Goal: Connect with others: Share content

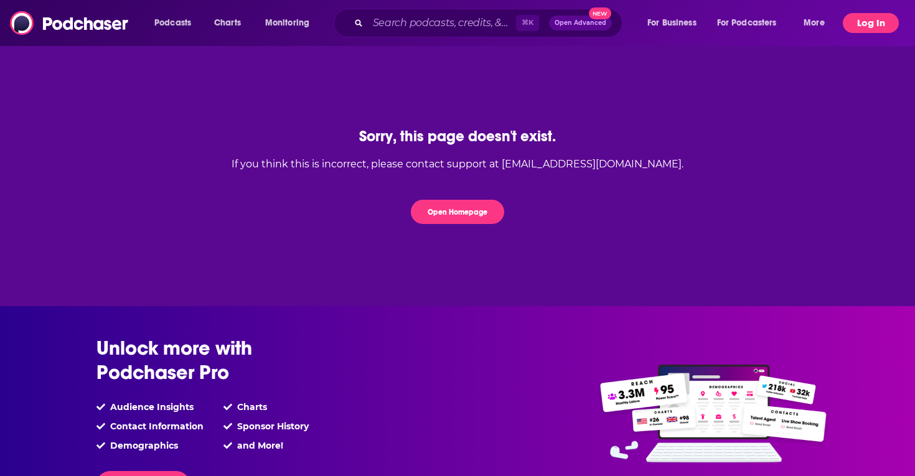
click at [877, 26] on button "Log In" at bounding box center [871, 23] width 56 height 20
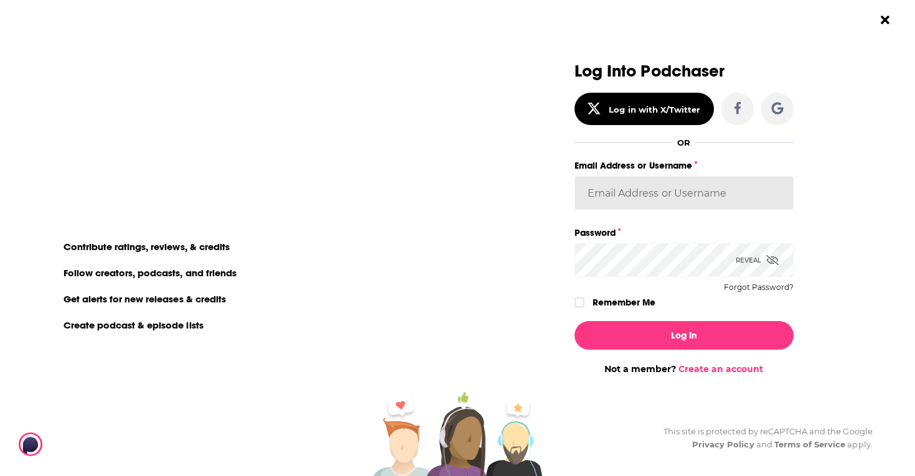
type input "sydneydemo"
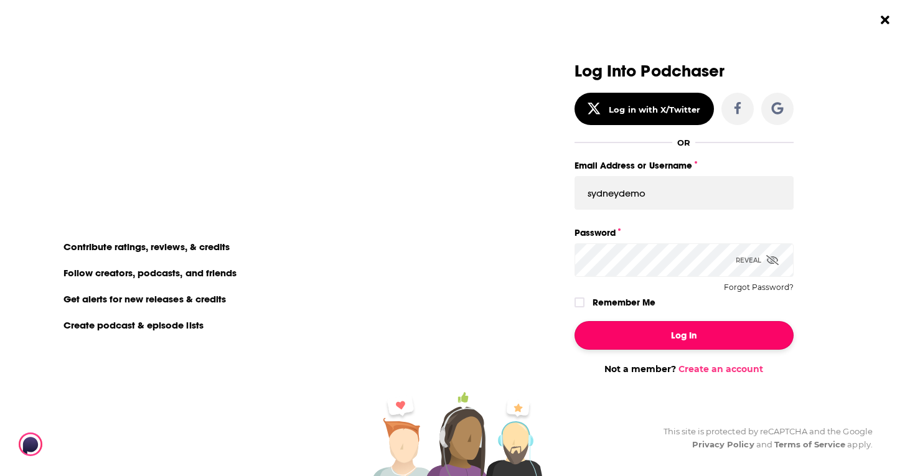
click at [679, 337] on button "Log In" at bounding box center [684, 335] width 219 height 29
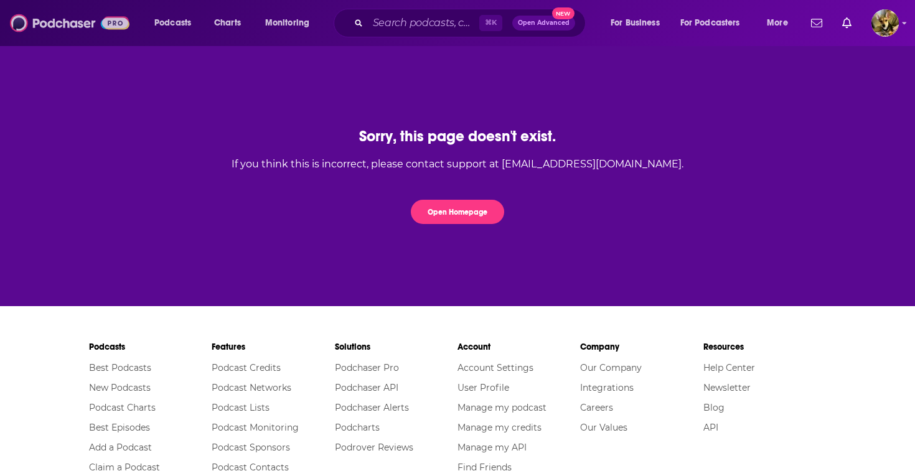
click at [80, 26] on img at bounding box center [70, 23] width 120 height 24
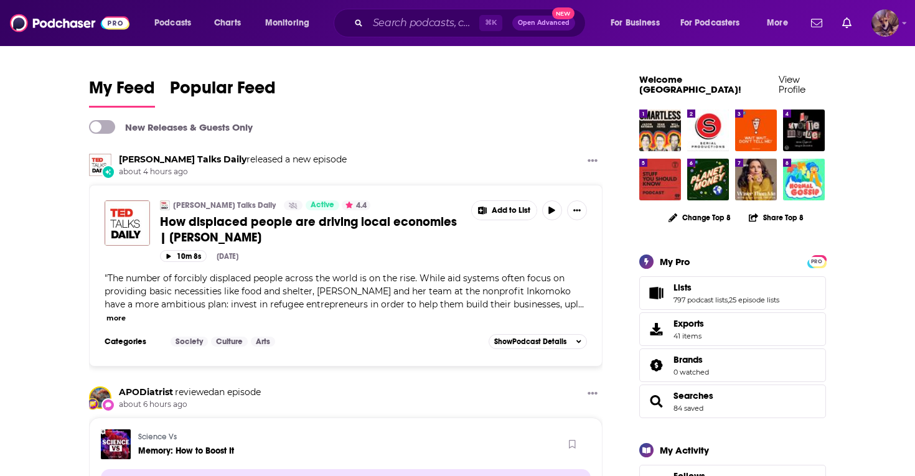
click at [897, 24] on img "Logged in as SydneyDemo" at bounding box center [885, 22] width 27 height 27
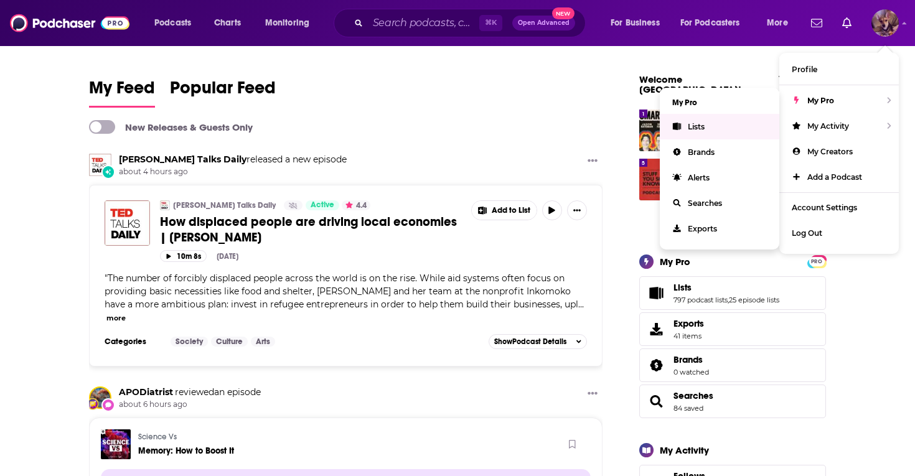
click at [701, 126] on span "Lists" at bounding box center [696, 126] width 17 height 9
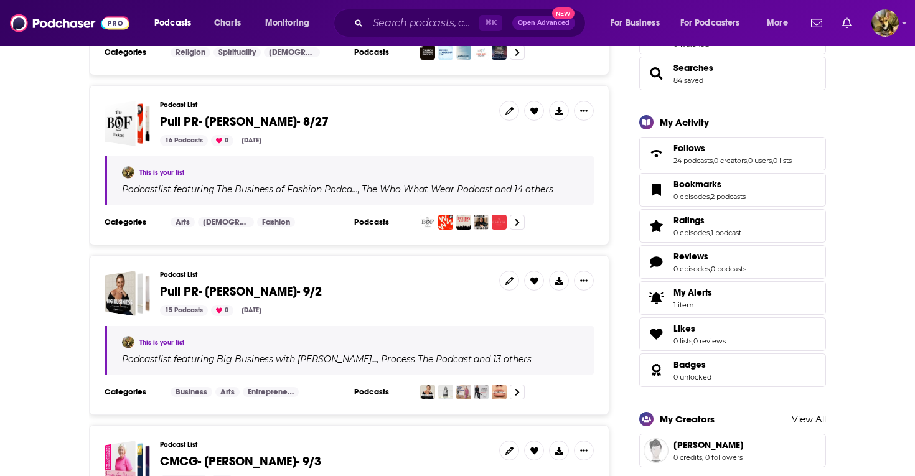
scroll to position [333, 0]
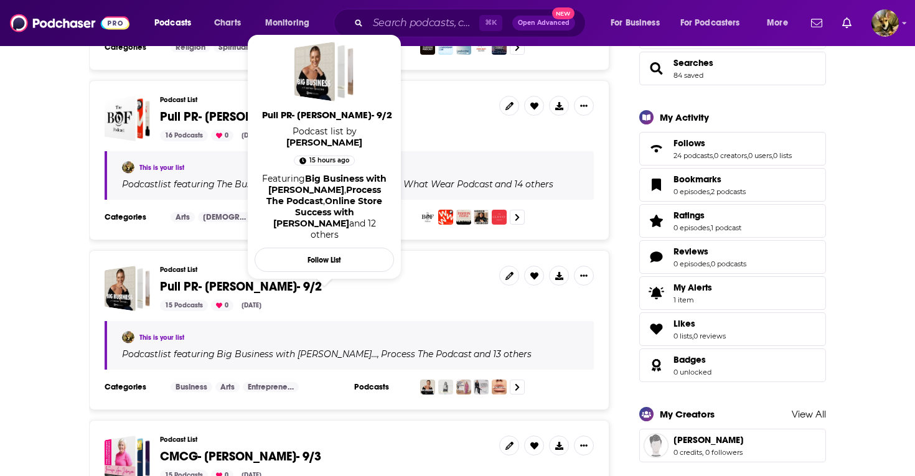
click at [204, 279] on span "Pull PR- [PERSON_NAME]- 9/2" at bounding box center [241, 287] width 162 height 16
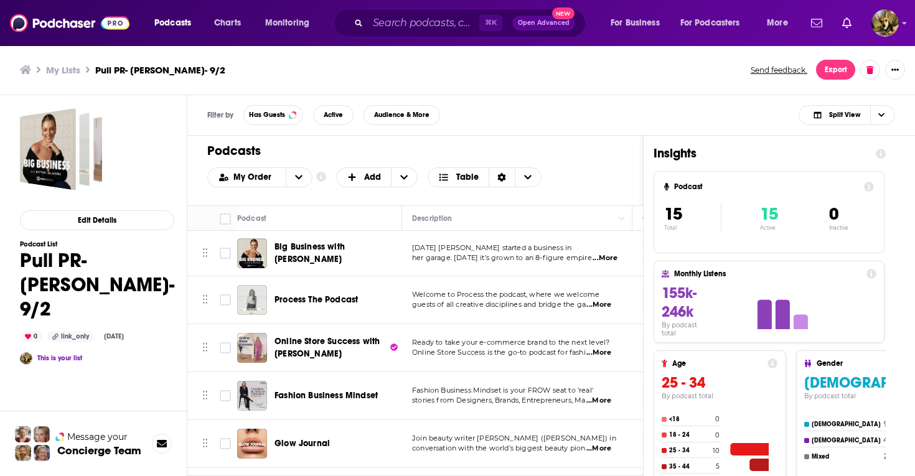
click at [283, 247] on span "Big Business with [PERSON_NAME]" at bounding box center [310, 253] width 70 height 23
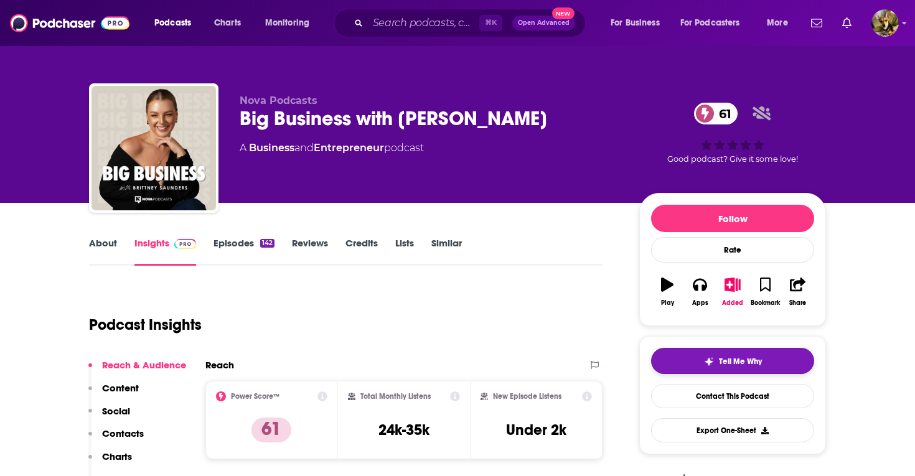
click at [735, 359] on span "Tell Me Why" at bounding box center [740, 362] width 43 height 10
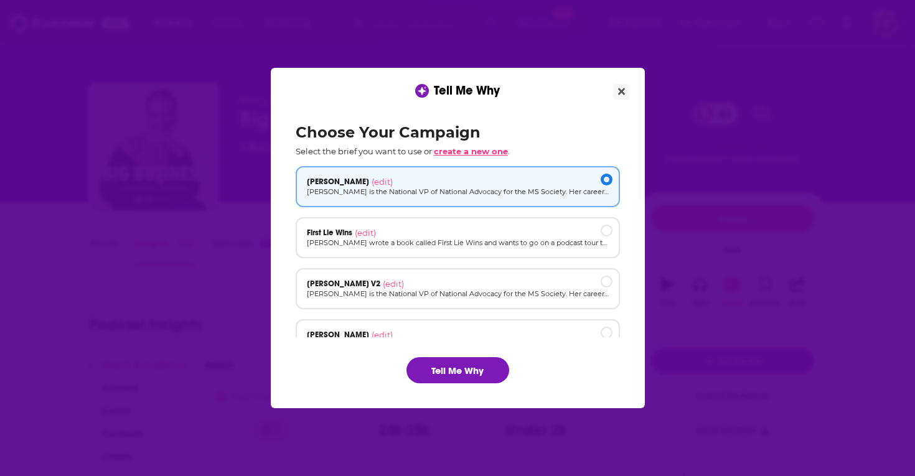
click at [479, 152] on span "create a new one" at bounding box center [471, 151] width 74 height 10
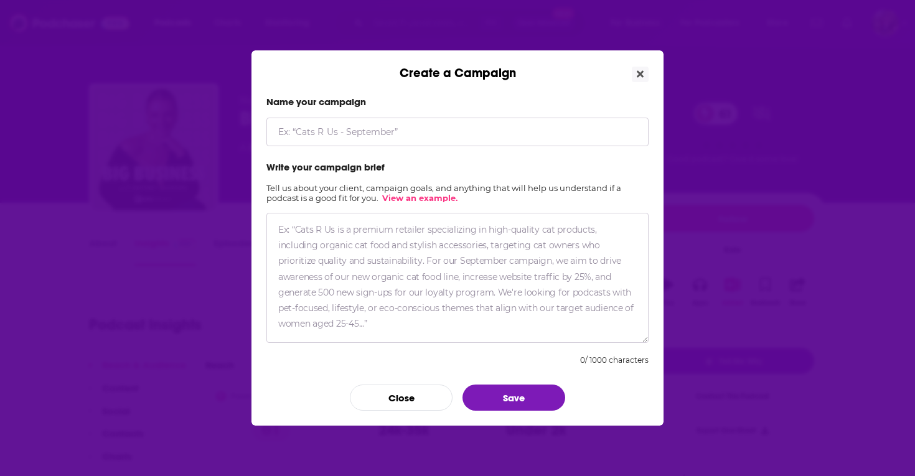
click at [311, 230] on textarea "Create a Campaign" at bounding box center [458, 278] width 382 height 130
paste textarea "Lo <<Ipsum>>! D’s amet co adipiscin eli se Doei Te, inc utlaboreet doloremagnaa…"
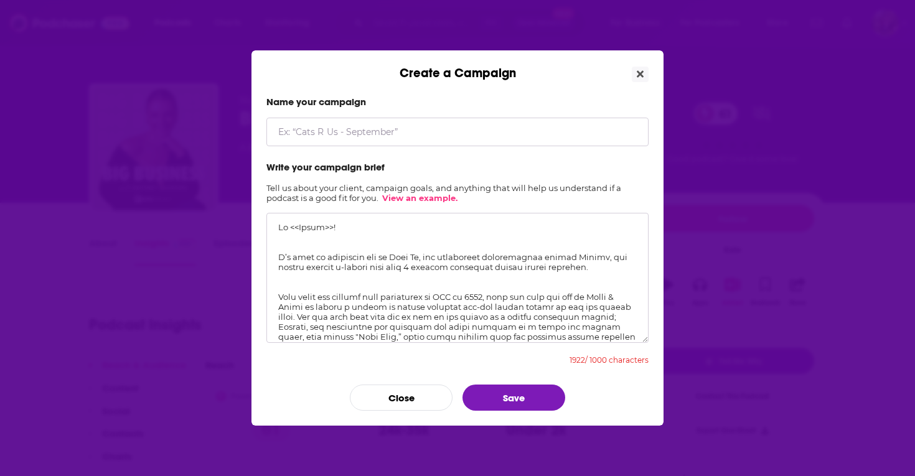
scroll to position [268, 0]
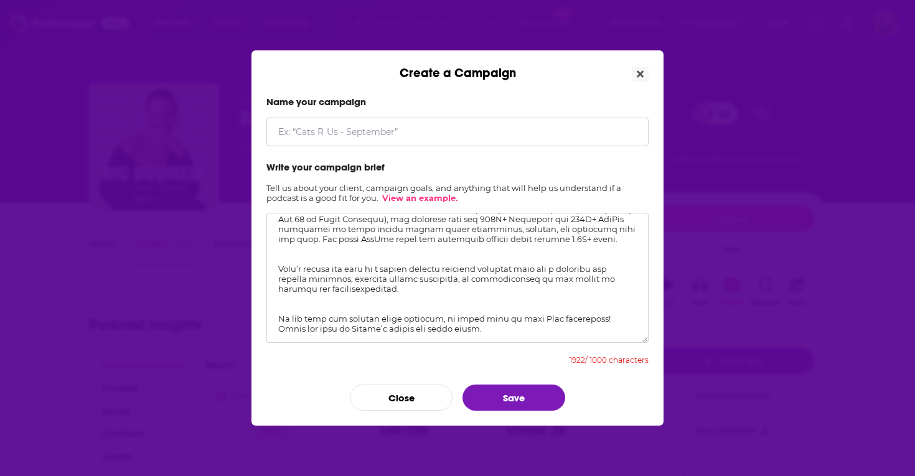
type textarea "Lo <<Ipsum>>! D’s amet co adipiscin eli se Doei Te, inc utlaboreet doloremagnaa…"
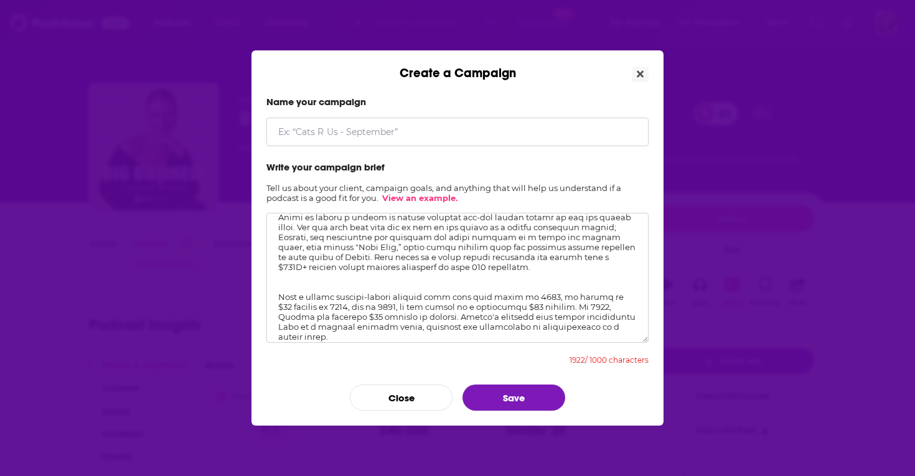
scroll to position [0, 0]
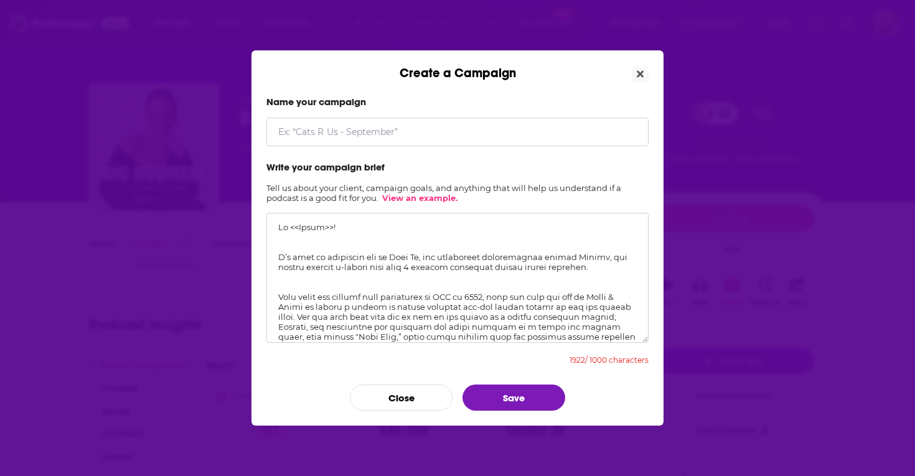
drag, startPoint x: 473, startPoint y: 339, endPoint x: 217, endPoint y: 210, distance: 286.0
click at [217, 210] on div "Create a Campaign Name your campaign Write your campaign brief Tell us about yo…" at bounding box center [457, 238] width 915 height 476
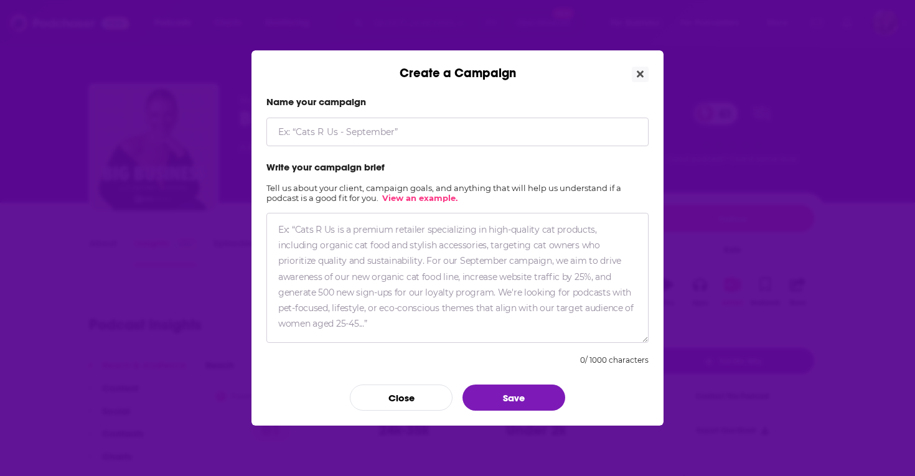
paste textarea "I’d love to introduce you to [PERSON_NAME], founder & CEO of Showpo, the global…"
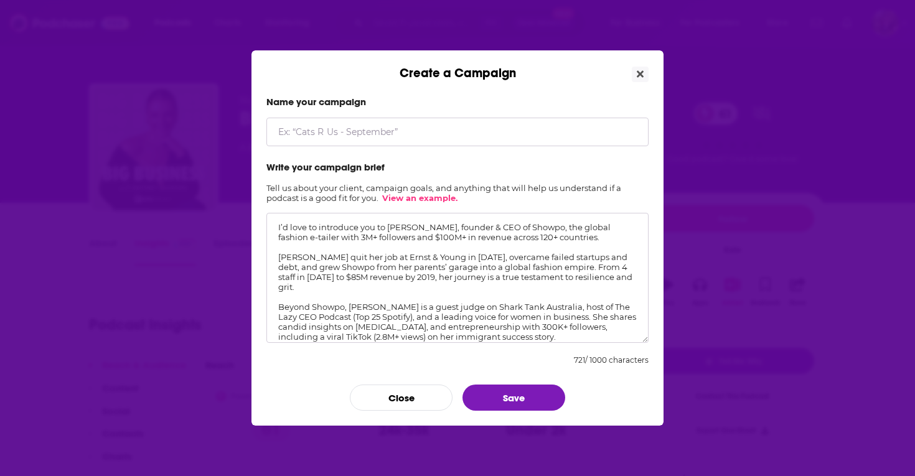
type textarea "I’d love to introduce you to [PERSON_NAME], founder & CEO of Showpo, the global…"
click at [328, 128] on input "Create a Campaign" at bounding box center [458, 132] width 382 height 29
type input "[PERSON_NAME]"
click at [507, 399] on button "Save" at bounding box center [514, 398] width 103 height 26
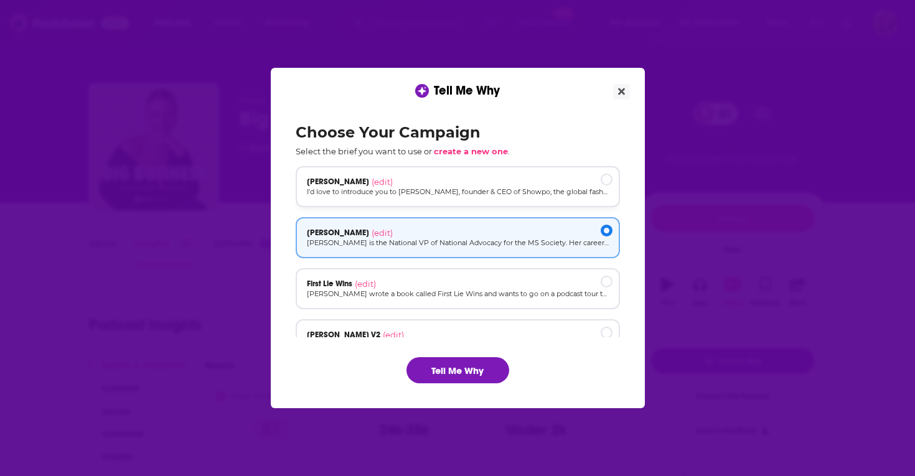
click at [395, 187] on p "I’d love to introduce you to [PERSON_NAME], founder & CEO of Showpo, the global…" at bounding box center [458, 192] width 302 height 11
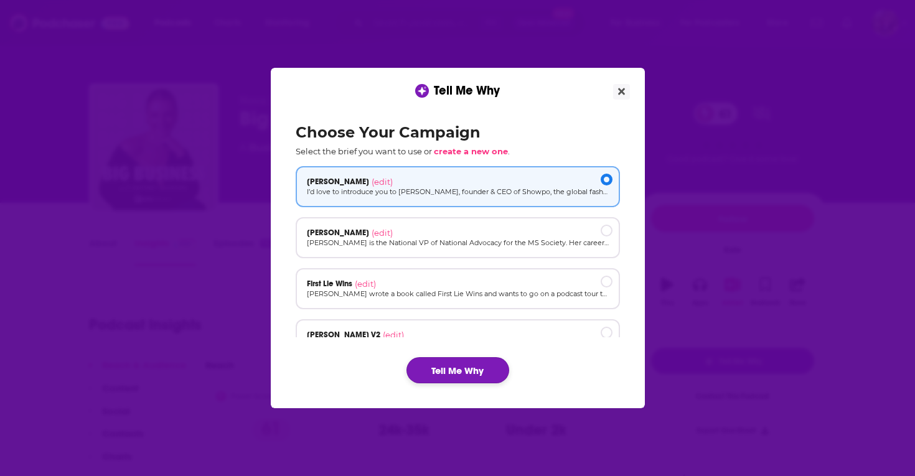
click at [455, 370] on button "Tell Me Why" at bounding box center [458, 370] width 103 height 26
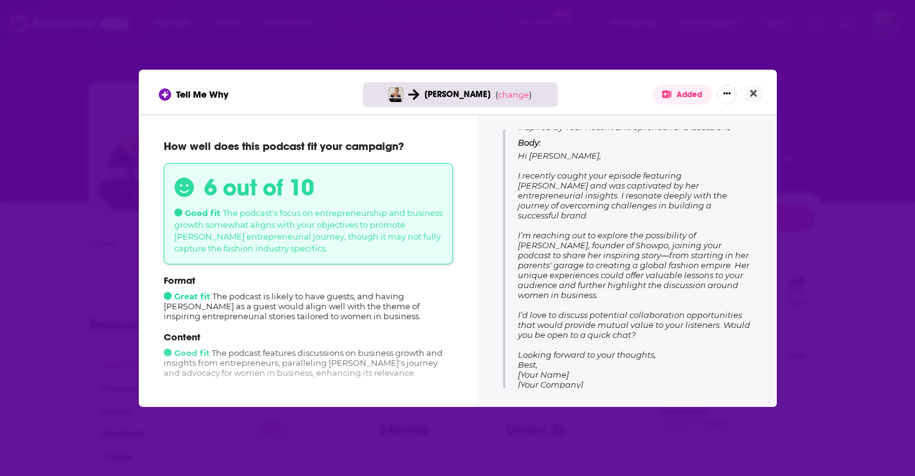
drag, startPoint x: 641, startPoint y: 326, endPoint x: 519, endPoint y: 171, distance: 197.4
click at [519, 171] on p "Body: Hi [PERSON_NAME], I recently caught your episode featuring [PERSON_NAME] …" at bounding box center [635, 264] width 234 height 252
copy span "recently caught your episode featuring [PERSON_NAME] and was captivated by her …"
click at [753, 93] on icon "Close" at bounding box center [753, 93] width 7 height 7
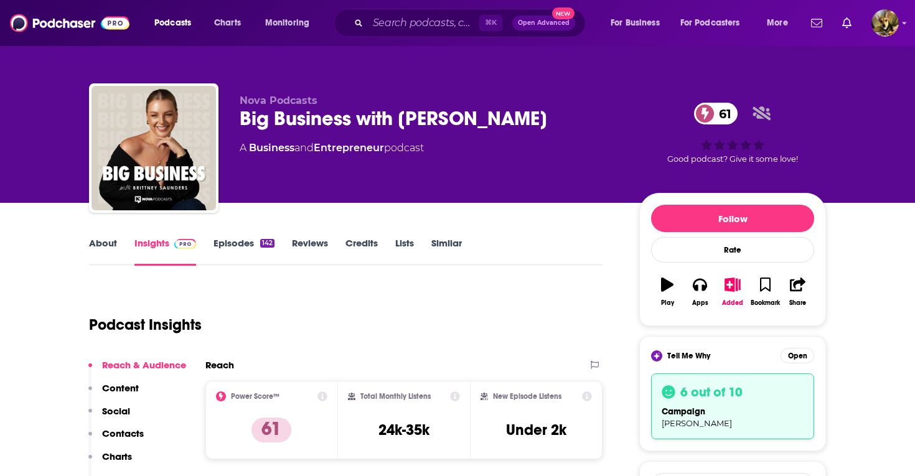
click at [235, 248] on link "Episodes 142" at bounding box center [244, 251] width 61 height 29
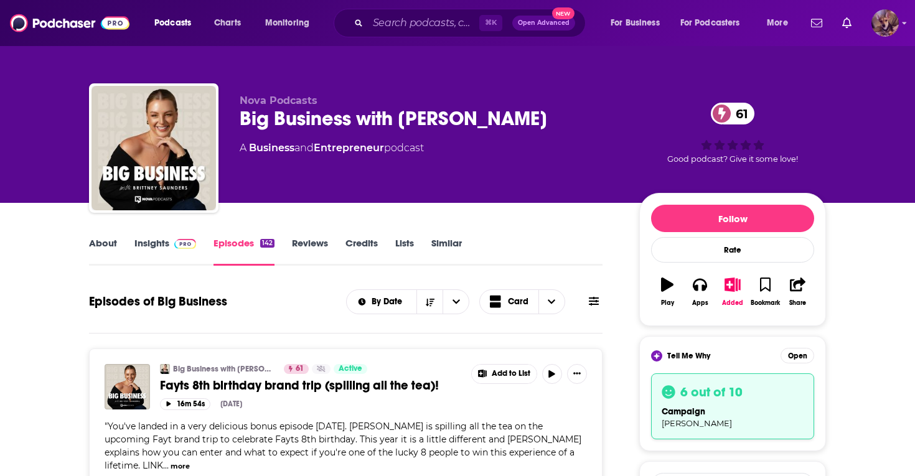
click at [886, 29] on img "Logged in as SydneyDemo" at bounding box center [885, 22] width 27 height 27
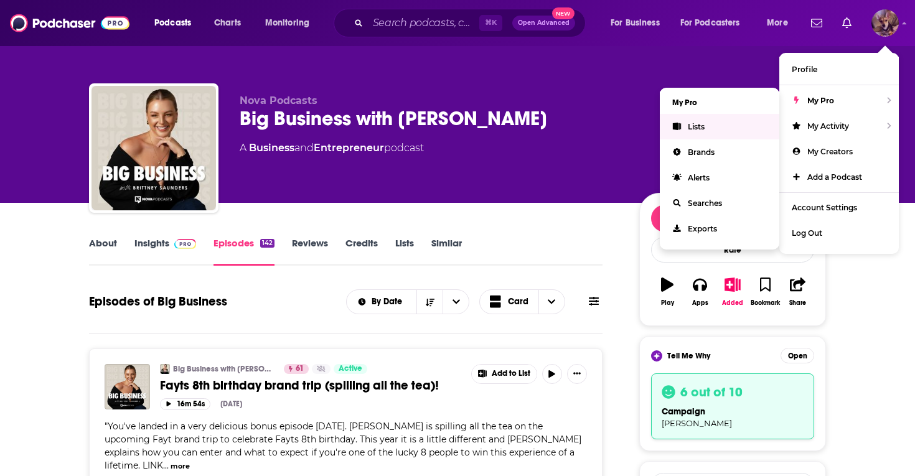
click at [702, 124] on span "Lists" at bounding box center [696, 126] width 17 height 9
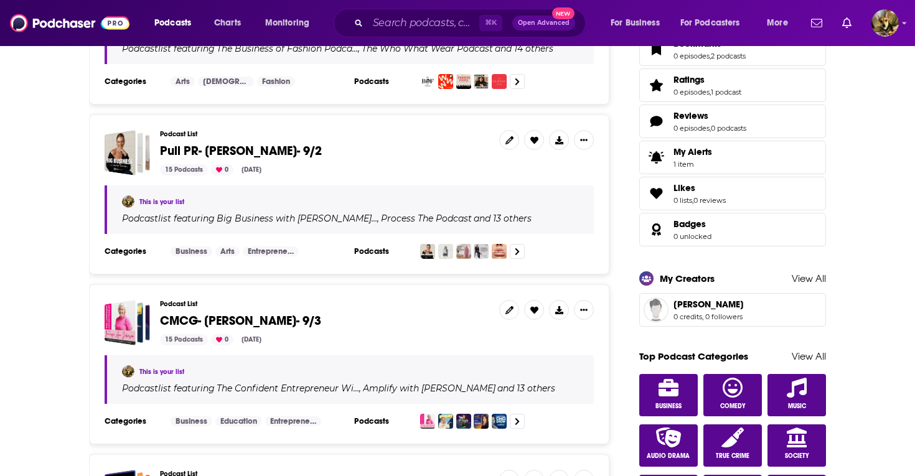
scroll to position [473, 0]
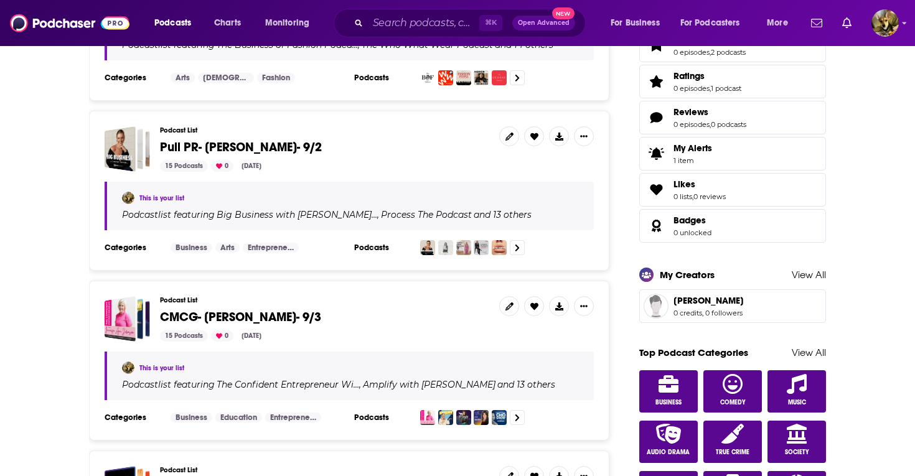
click at [191, 139] on span "Pull PR- [PERSON_NAME]- 9/2" at bounding box center [241, 147] width 162 height 16
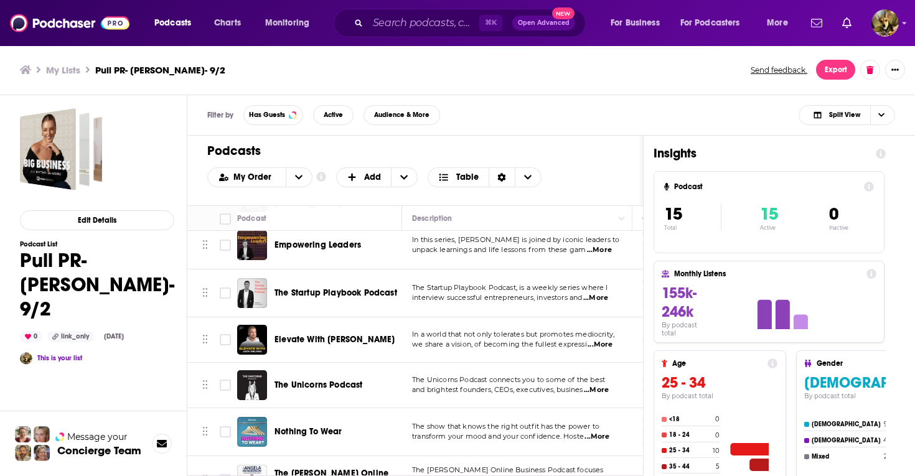
scroll to position [440, 0]
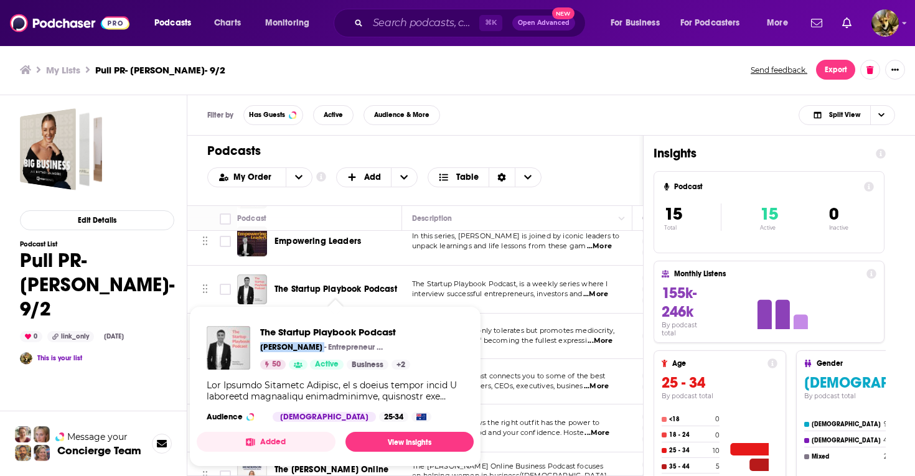
drag, startPoint x: 317, startPoint y: 349, endPoint x: 255, endPoint y: 351, distance: 61.7
click at [255, 351] on div "The Startup Playbook Podcast [PERSON_NAME] - Entrepreneur | Blogger | Podcaster…" at bounding box center [309, 348] width 204 height 44
copy p "[PERSON_NAME]"
click at [308, 290] on span "The Startup Playbook Podcast" at bounding box center [336, 289] width 123 height 11
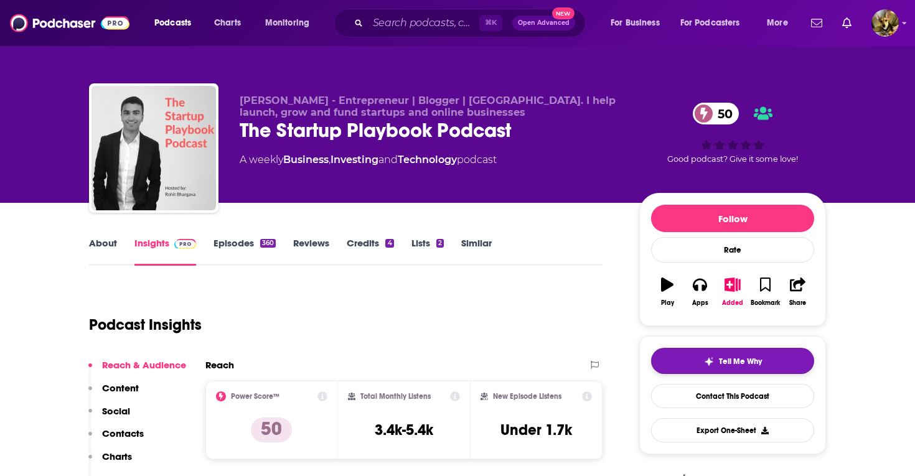
click at [733, 357] on span "Tell Me Why" at bounding box center [740, 362] width 43 height 10
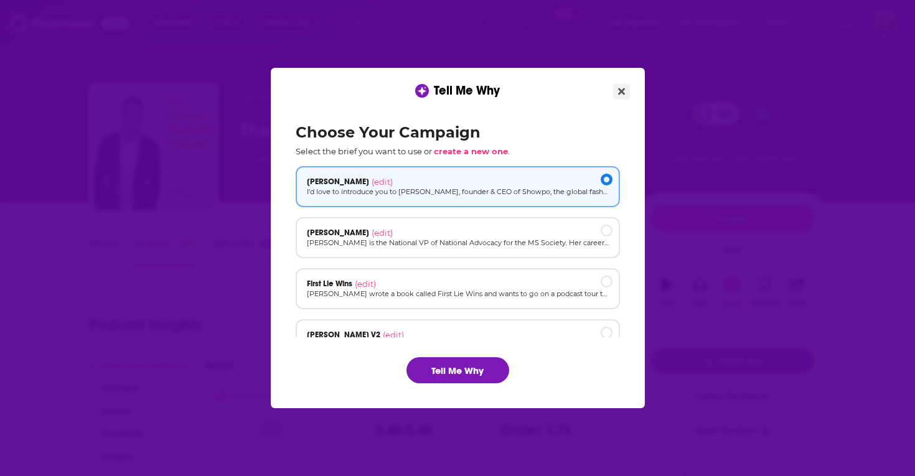
click at [625, 95] on icon "Close" at bounding box center [621, 92] width 7 height 10
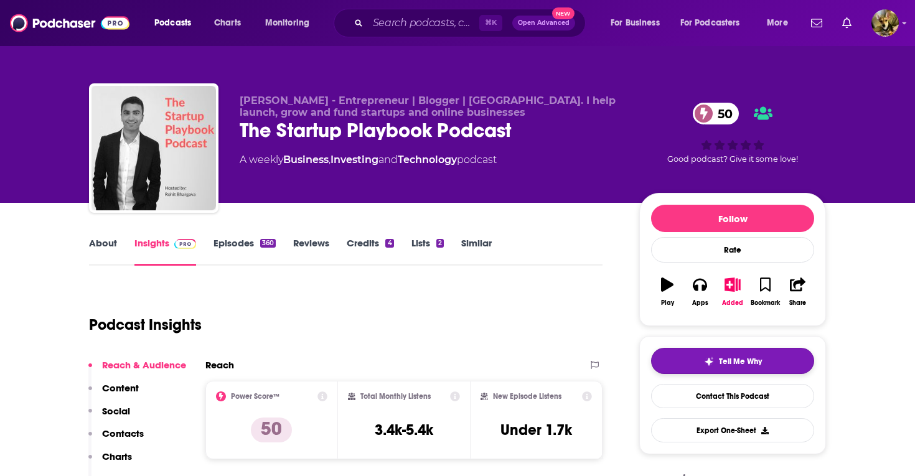
click at [733, 368] on button "Tell Me Why" at bounding box center [732, 361] width 163 height 26
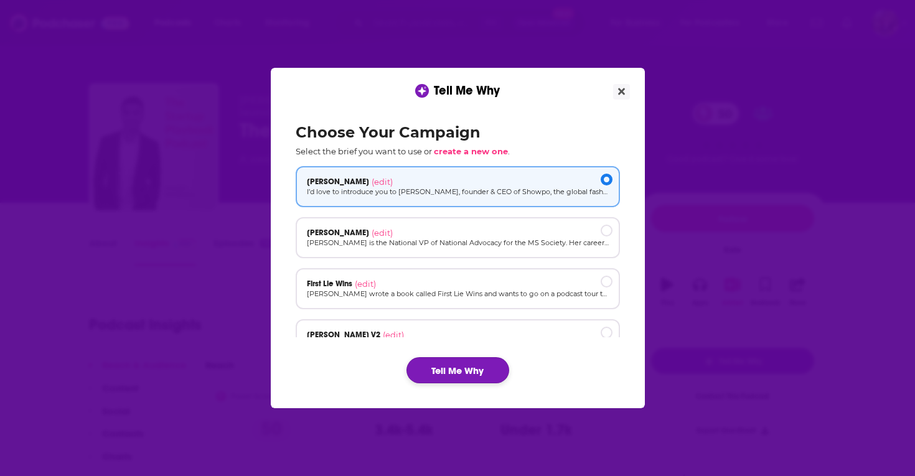
click at [440, 367] on button "Tell Me Why" at bounding box center [458, 370] width 103 height 26
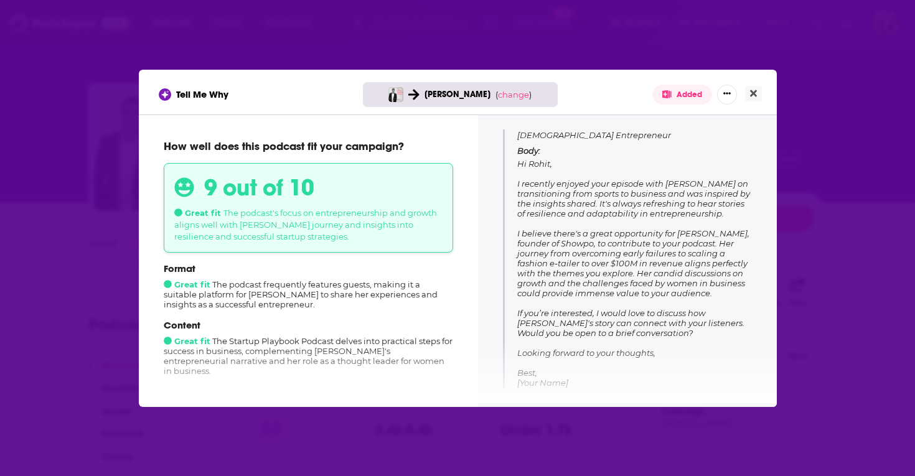
scroll to position [177, 0]
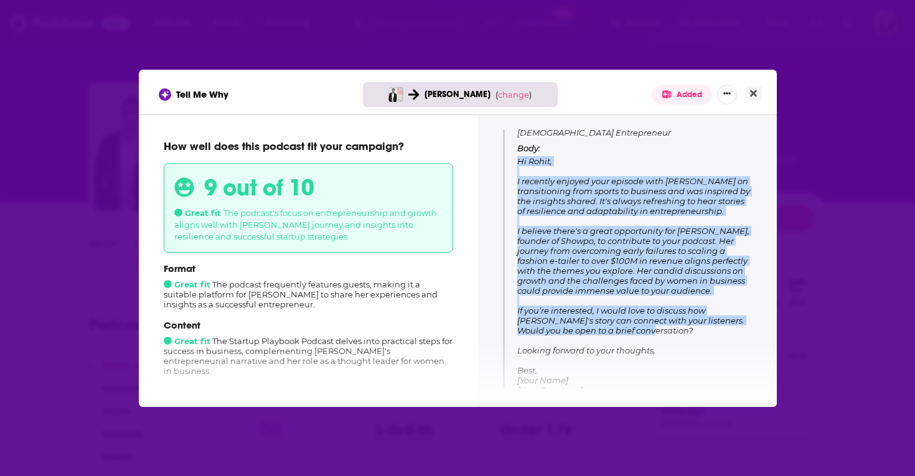
drag, startPoint x: 630, startPoint y: 325, endPoint x: 515, endPoint y: 156, distance: 204.0
click at [515, 156] on div "Subject: Exploring Opportunities: Insights from a Leading [DEMOGRAPHIC_DATA] En…" at bounding box center [627, 249] width 249 height 294
copy span "Hi [PERSON_NAME], I recently enjoyed your episode with [PERSON_NAME] on transit…"
click at [751, 95] on icon "Close" at bounding box center [753, 93] width 7 height 7
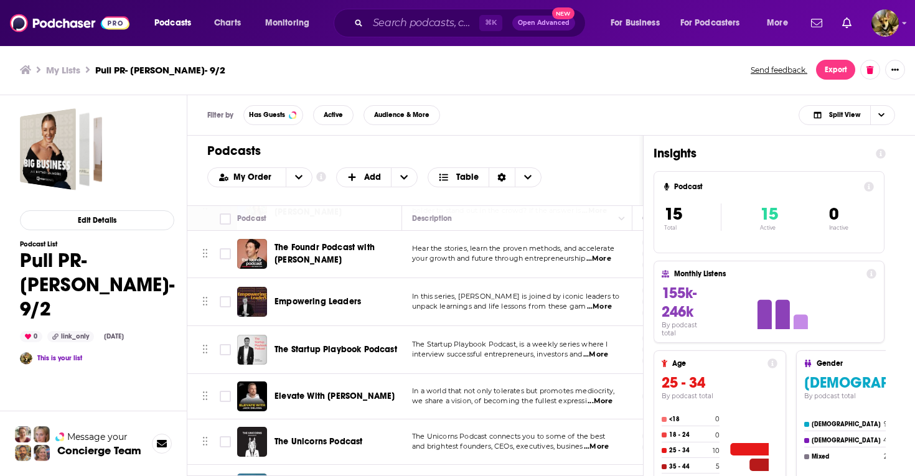
scroll to position [390, 0]
